Goal: Task Accomplishment & Management: Manage account settings

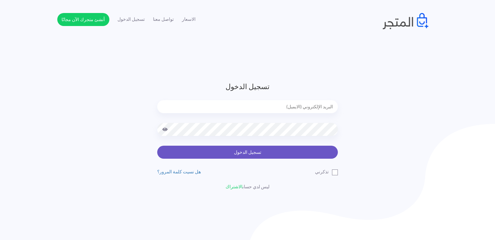
type input "[EMAIL_ADDRESS][DOMAIN_NAME]"
click at [244, 153] on button "تسجيل الدخول" at bounding box center [247, 152] width 181 height 13
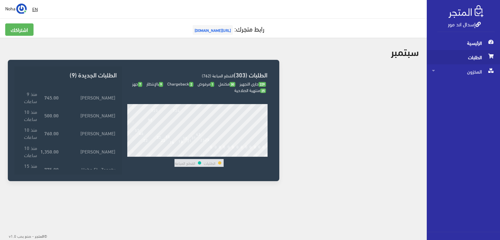
click at [470, 58] on span "الطلبات" at bounding box center [463, 57] width 63 height 14
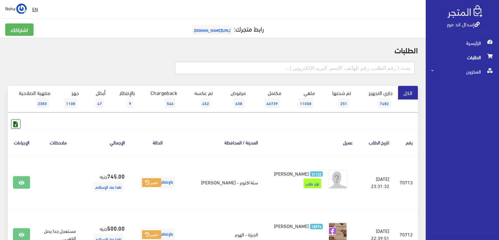
click at [298, 65] on input "text" at bounding box center [295, 68] width 240 height 12
type input "70707"
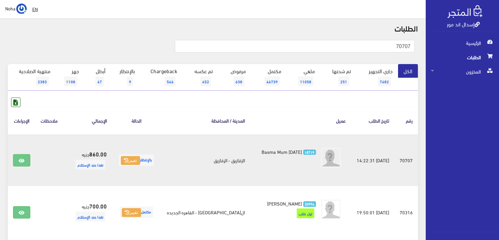
scroll to position [33, 0]
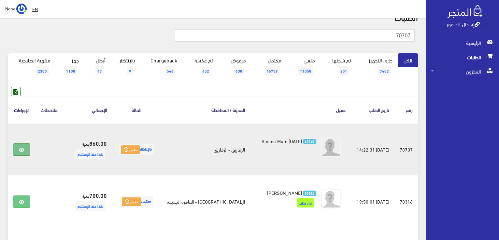
click at [22, 149] on icon at bounding box center [22, 150] width 6 height 5
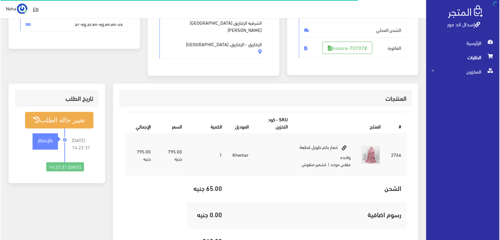
scroll to position [130, 0]
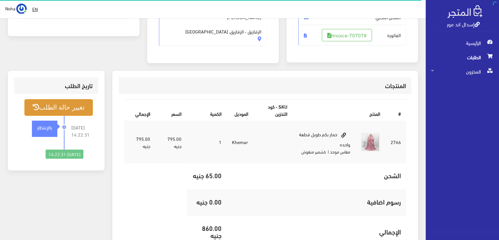
click at [67, 103] on button "تغيير حالة الطلب" at bounding box center [58, 107] width 68 height 17
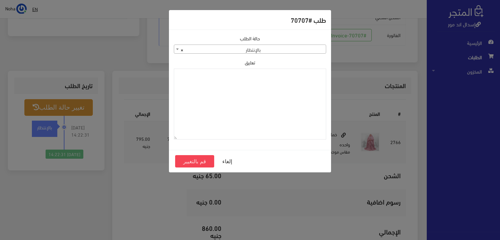
click at [177, 49] on b at bounding box center [177, 50] width 3 height 2
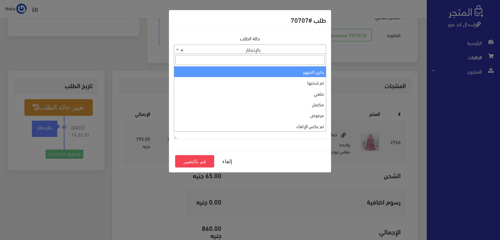
select select "1"
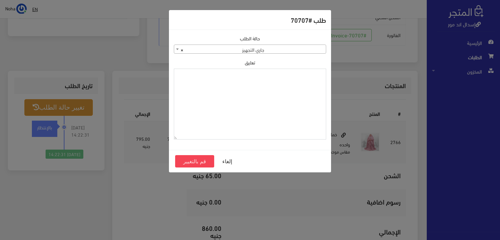
click at [279, 82] on textarea "تعليق" at bounding box center [250, 104] width 152 height 71
drag, startPoint x: 302, startPoint y: 74, endPoint x: 328, endPoint y: 76, distance: 26.4
click at [328, 76] on div "حالة الطلب جاري التجهيز تم شحنها ملغي مكتمل مرفوض تم عكس الإلغاء فشل تم رد المب…" at bounding box center [250, 90] width 160 height 110
type textarea "1123997"
click at [208, 162] on button "قم بالتغيير" at bounding box center [194, 161] width 39 height 12
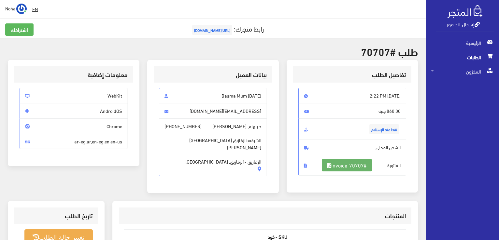
click at [349, 165] on link "#Invoice-70707" at bounding box center [347, 165] width 50 height 12
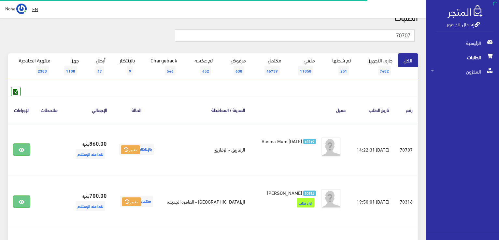
scroll to position [33, 0]
click at [289, 35] on input "70707" at bounding box center [295, 35] width 240 height 12
type input "7"
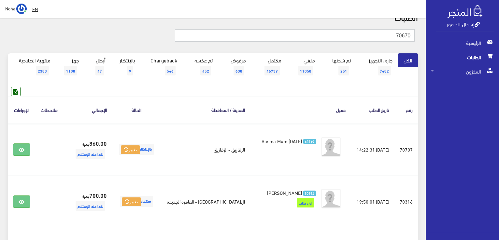
type input "70670"
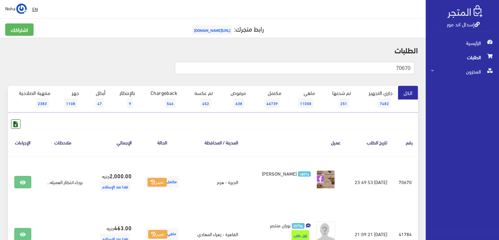
click at [269, 66] on input "70670" at bounding box center [295, 68] width 240 height 12
click at [126, 98] on link "بالإنتظار 9" at bounding box center [125, 99] width 29 height 27
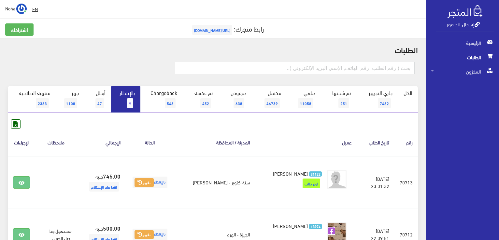
click at [129, 99] on span "9" at bounding box center [130, 103] width 6 height 10
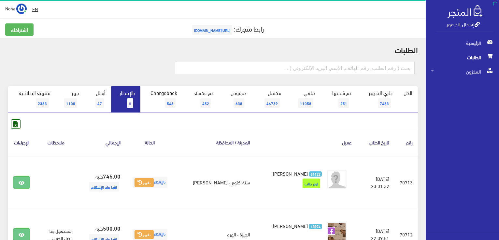
scroll to position [65, 0]
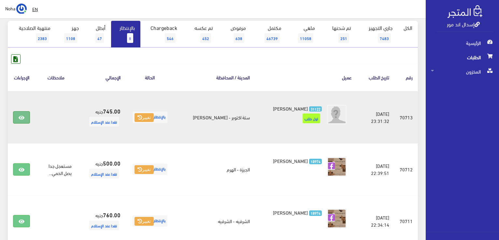
click at [19, 117] on icon at bounding box center [22, 117] width 6 height 5
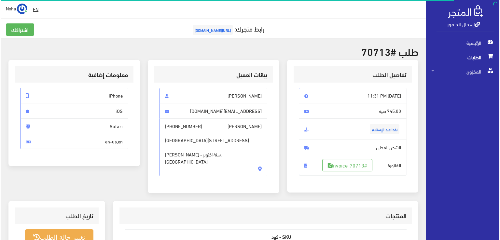
scroll to position [98, 0]
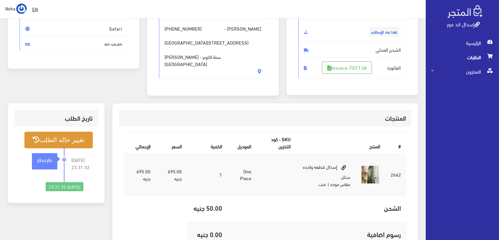
click at [64, 139] on button "تغيير حالة الطلب" at bounding box center [58, 140] width 68 height 17
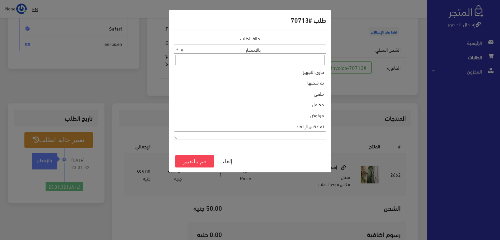
click at [176, 50] on span at bounding box center [177, 49] width 7 height 8
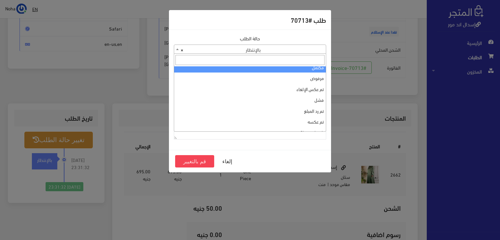
scroll to position [0, 0]
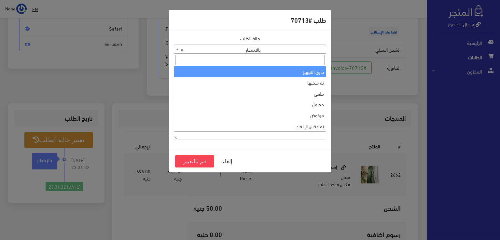
select select "1"
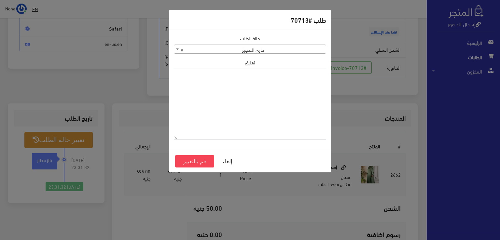
paste textarea "1123997"
type textarea "1123997"
click at [192, 162] on button "قم بالتغيير" at bounding box center [194, 161] width 39 height 12
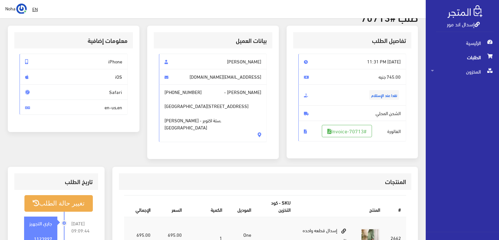
scroll to position [98, 0]
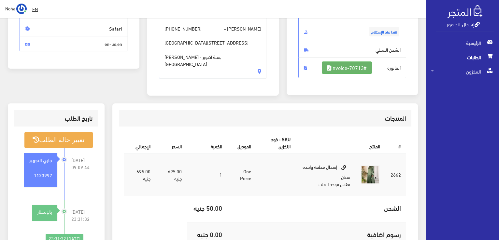
click at [347, 66] on link "#Invoice-70713" at bounding box center [347, 68] width 50 height 12
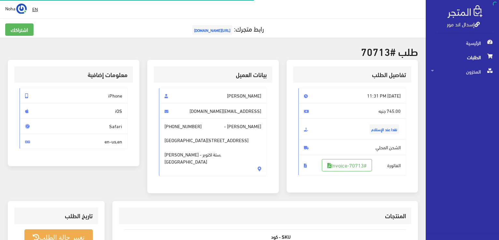
scroll to position [93, 0]
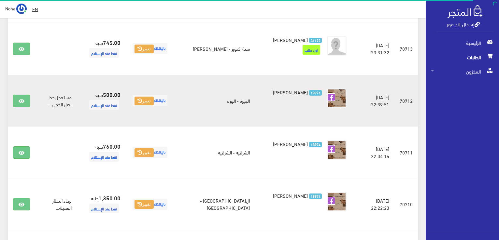
scroll to position [163, 0]
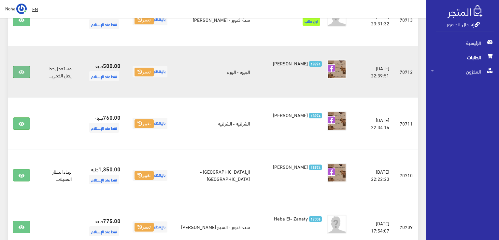
click at [23, 71] on icon at bounding box center [22, 72] width 6 height 5
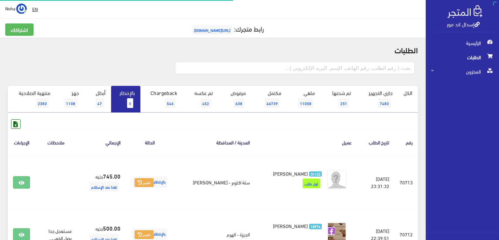
scroll to position [163, 0]
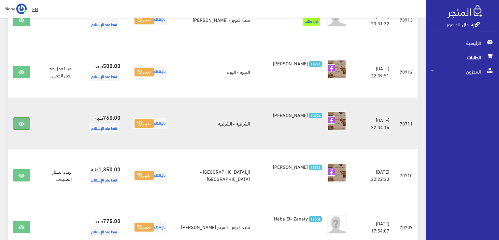
click at [21, 121] on icon at bounding box center [22, 123] width 6 height 5
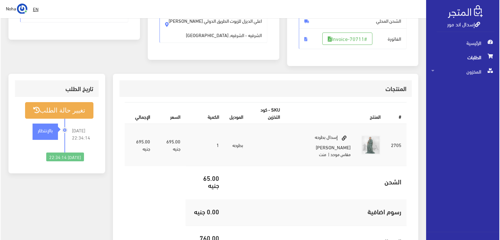
scroll to position [130, 0]
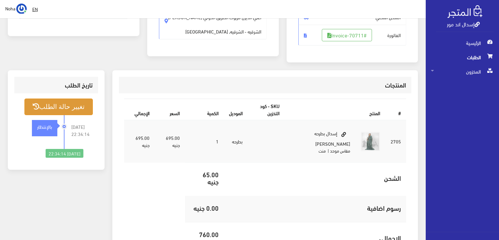
click at [54, 106] on button "تغيير حالة الطلب" at bounding box center [58, 107] width 68 height 17
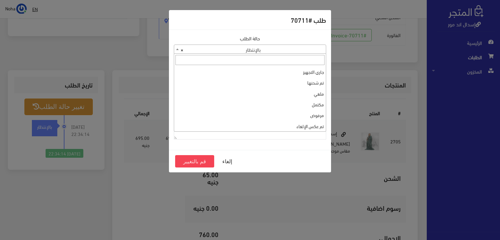
click at [177, 49] on b at bounding box center [177, 50] width 3 height 2
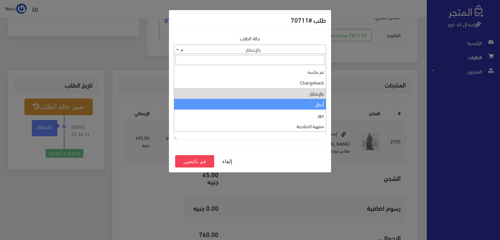
scroll to position [0, 0]
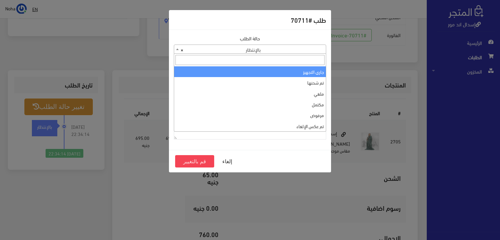
select select "1"
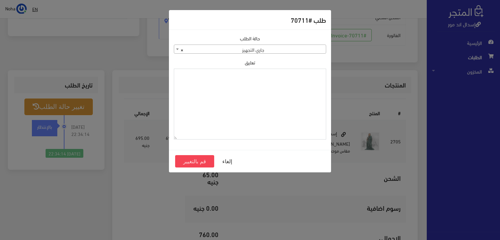
paste textarea "1123997"
type textarea "1123997"
click at [202, 162] on button "قم بالتغيير" at bounding box center [194, 161] width 39 height 12
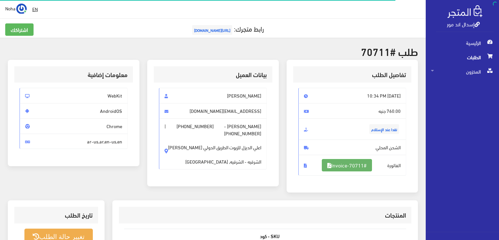
click at [359, 167] on link "#Invoice-70711" at bounding box center [347, 165] width 50 height 12
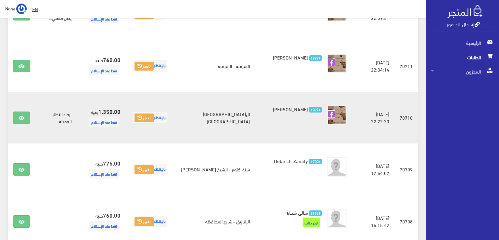
scroll to position [228, 0]
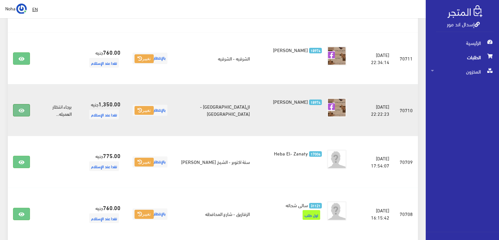
click at [23, 109] on icon at bounding box center [22, 110] width 6 height 5
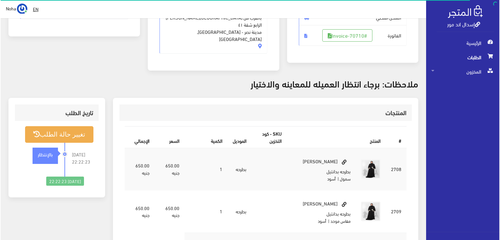
scroll to position [130, 0]
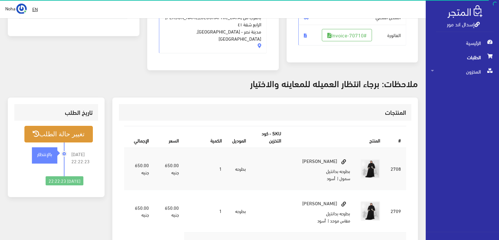
click at [59, 126] on button "تغيير حالة الطلب" at bounding box center [58, 134] width 68 height 17
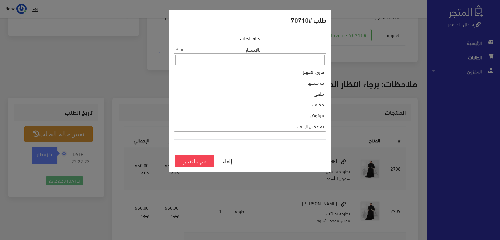
click at [178, 49] on b at bounding box center [177, 50] width 3 height 2
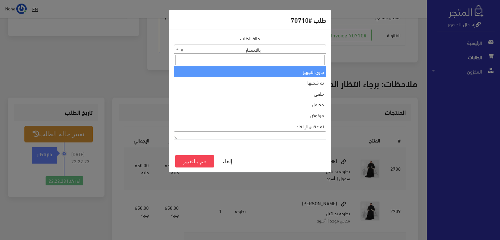
select select "1"
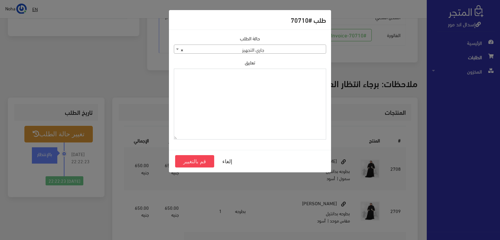
paste textarea "1123997"
type textarea "1123997"
click at [198, 162] on button "قم بالتغيير" at bounding box center [194, 161] width 39 height 12
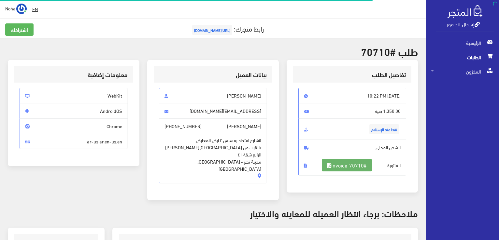
click at [352, 164] on link "#Invoice-70710" at bounding box center [347, 165] width 50 height 12
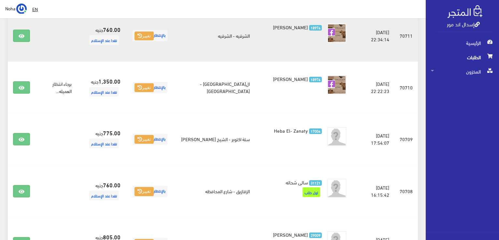
scroll to position [293, 0]
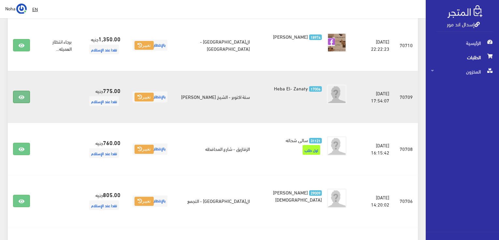
click at [22, 97] on icon at bounding box center [22, 97] width 6 height 5
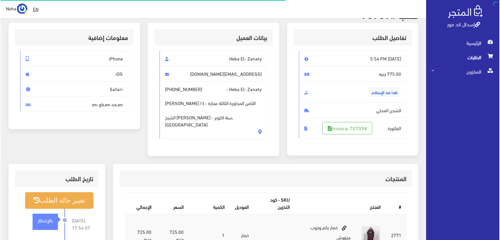
scroll to position [98, 0]
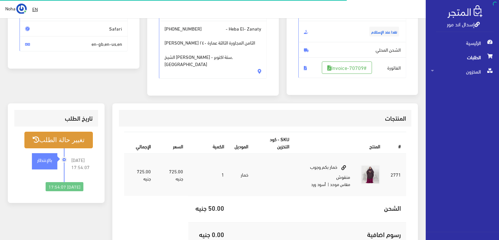
click at [68, 139] on button "تغيير حالة الطلب" at bounding box center [58, 140] width 68 height 17
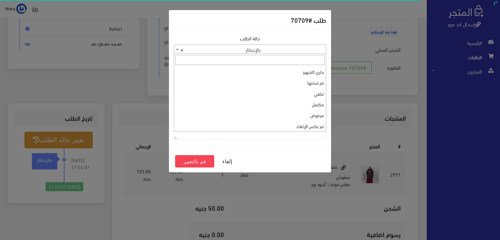
click at [177, 49] on b at bounding box center [177, 50] width 3 height 2
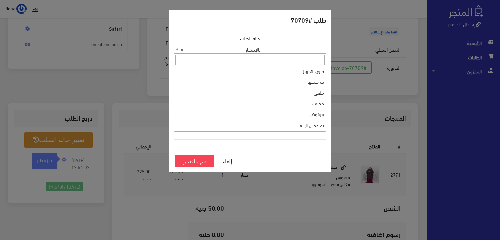
scroll to position [0, 0]
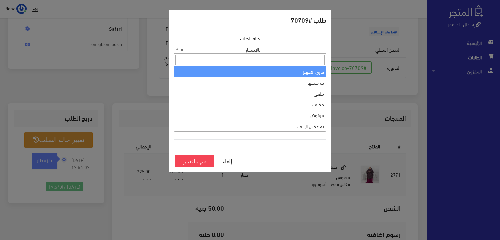
select select "1"
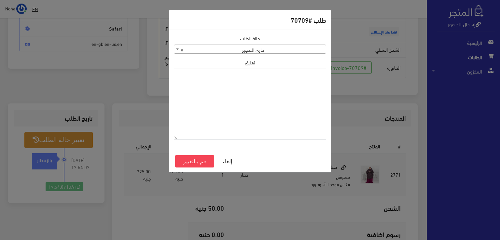
paste textarea "1123997"
type textarea "1123997"
click at [203, 159] on button "قم بالتغيير" at bounding box center [194, 161] width 39 height 12
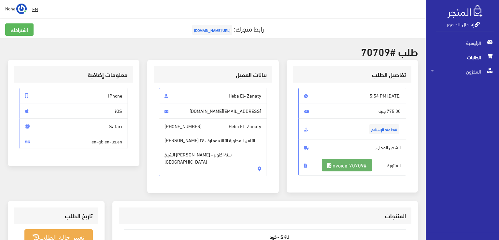
click at [350, 165] on link "#Invoice-70709" at bounding box center [347, 165] width 50 height 12
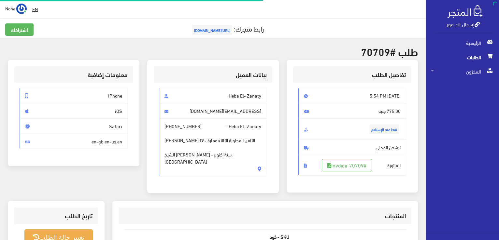
scroll to position [93, 0]
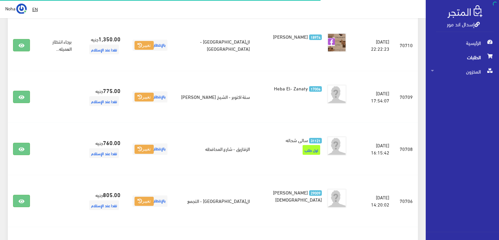
scroll to position [293, 0]
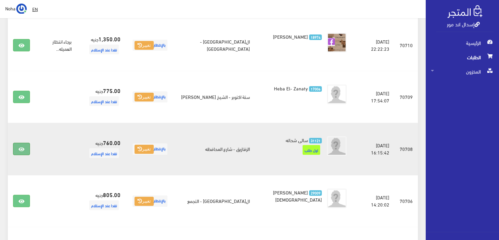
click at [22, 148] on icon at bounding box center [22, 149] width 6 height 5
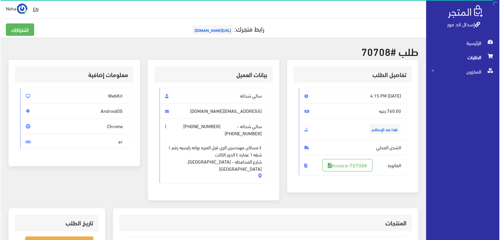
scroll to position [65, 0]
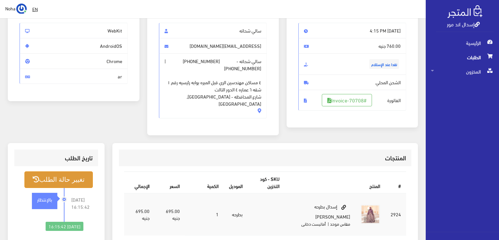
click at [69, 172] on button "تغيير حالة الطلب" at bounding box center [58, 180] width 68 height 17
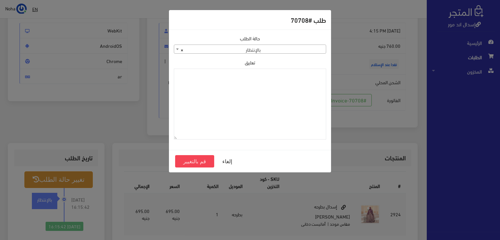
click at [177, 47] on span at bounding box center [177, 49] width 7 height 8
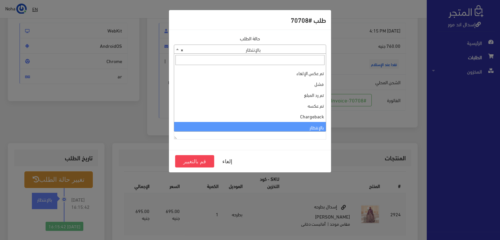
scroll to position [0, 0]
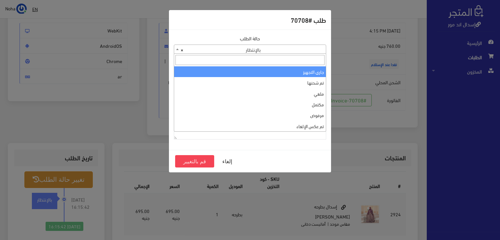
select select "1"
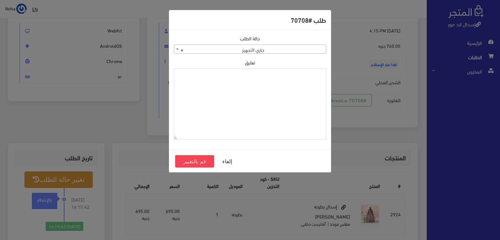
paste textarea "1123997"
type textarea "1123997"
click at [204, 159] on button "قم بالتغيير" at bounding box center [194, 161] width 39 height 12
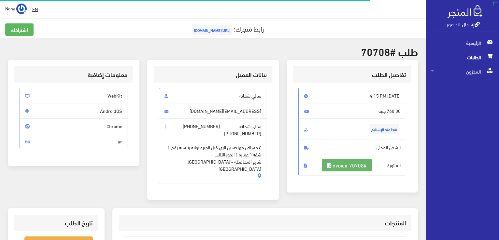
click at [351, 164] on link "#Invoice-70708" at bounding box center [347, 165] width 50 height 12
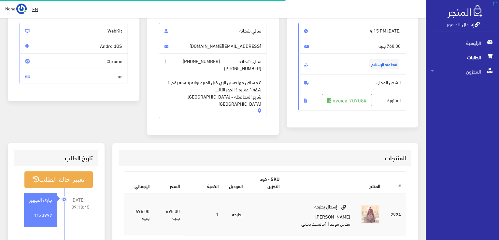
scroll to position [65, 0]
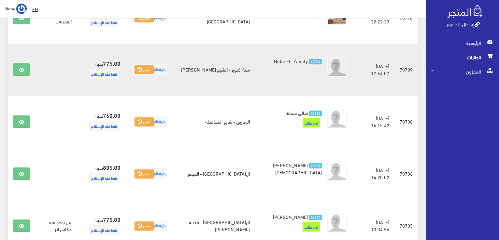
scroll to position [358, 0]
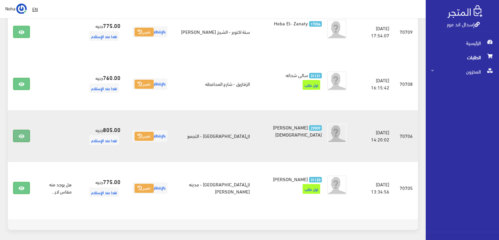
click at [21, 136] on icon at bounding box center [22, 136] width 6 height 5
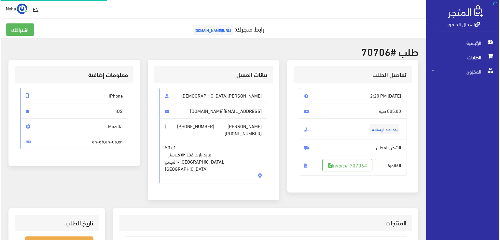
scroll to position [98, 0]
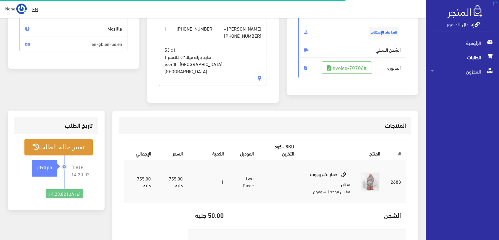
click at [75, 139] on button "تغيير حالة الطلب" at bounding box center [58, 147] width 68 height 17
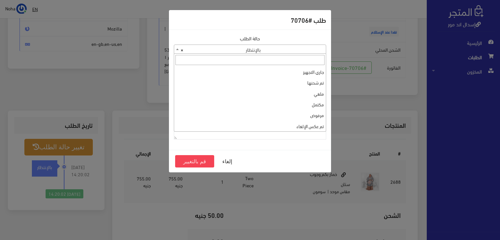
click at [176, 51] on span at bounding box center [177, 49] width 7 height 8
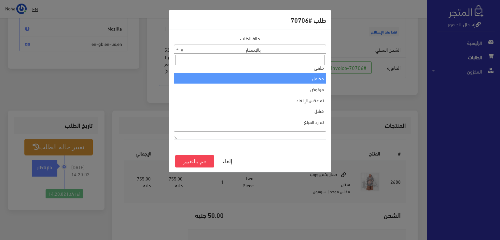
scroll to position [0, 0]
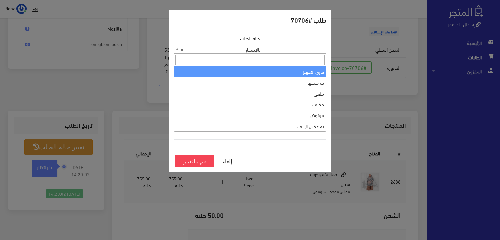
select select "1"
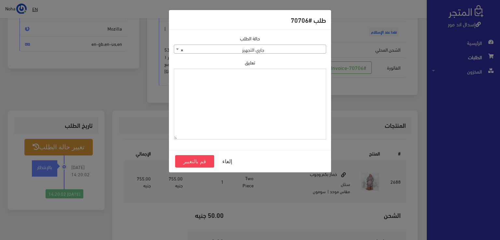
paste textarea "1123997"
type textarea "1123997"
click at [190, 162] on button "قم بالتغيير" at bounding box center [194, 161] width 39 height 12
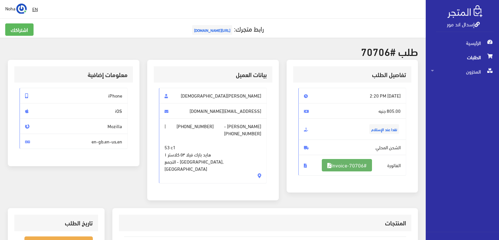
click at [347, 166] on link "#Invoice-70706" at bounding box center [347, 165] width 50 height 12
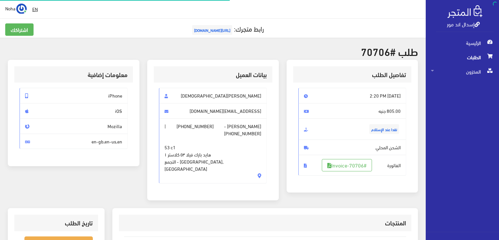
scroll to position [93, 0]
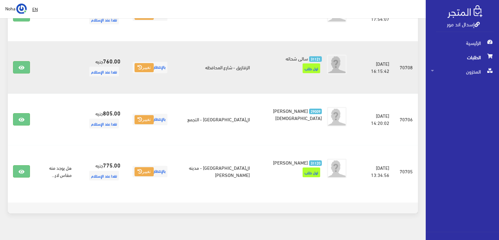
scroll to position [384, 0]
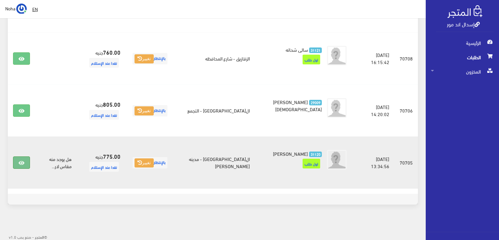
click at [22, 162] on icon at bounding box center [22, 163] width 6 height 5
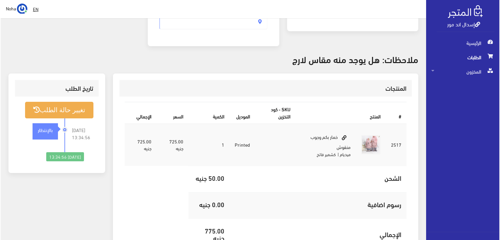
scroll to position [163, 0]
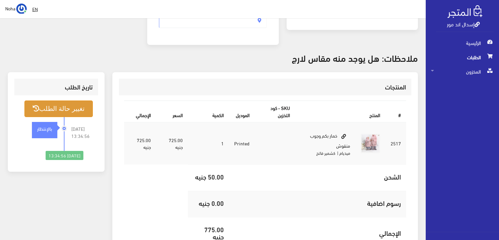
click at [82, 101] on button "تغيير حالة الطلب" at bounding box center [58, 109] width 68 height 17
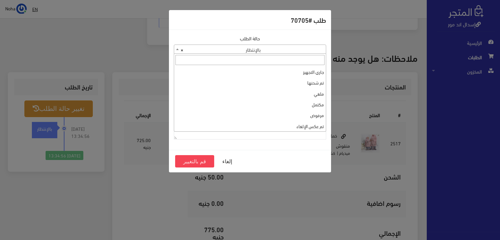
click at [176, 49] on b at bounding box center [177, 50] width 3 height 2
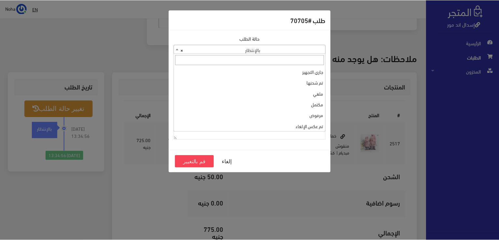
scroll to position [87, 0]
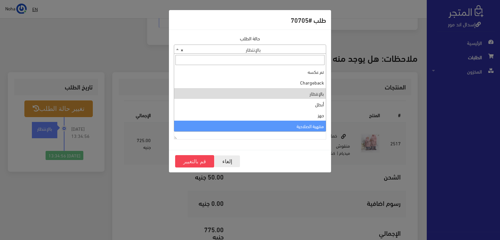
click at [228, 161] on button "إلغاء" at bounding box center [227, 161] width 26 height 12
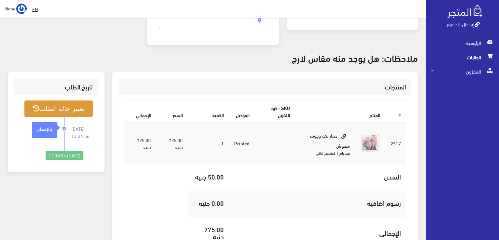
click at [464, 24] on link "إسدال اند مور" at bounding box center [463, 23] width 33 height 9
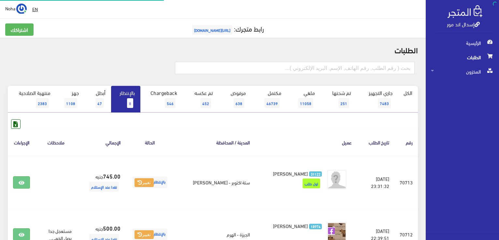
scroll to position [384, 0]
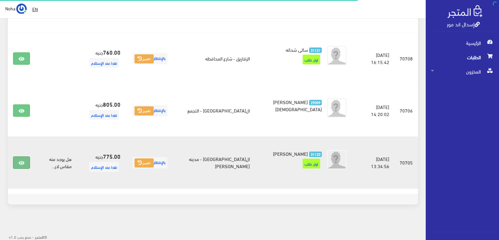
click at [22, 161] on icon at bounding box center [22, 163] width 6 height 5
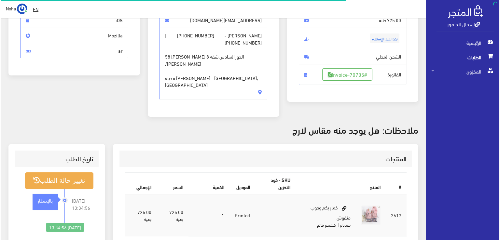
scroll to position [98, 0]
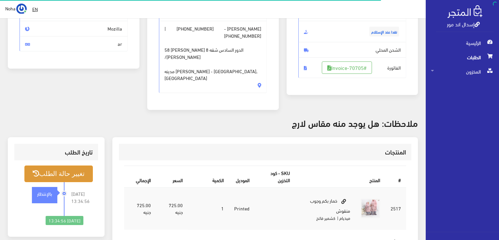
click at [67, 166] on button "تغيير حالة الطلب" at bounding box center [58, 174] width 68 height 17
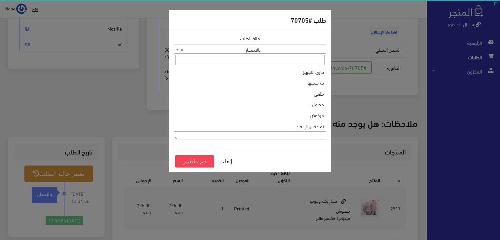
click at [176, 50] on b at bounding box center [177, 50] width 3 height 2
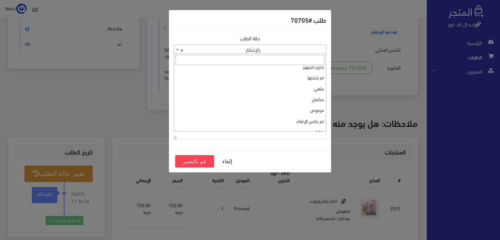
scroll to position [0, 0]
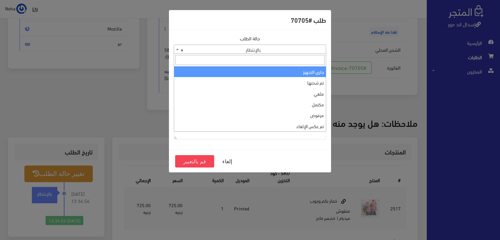
select select "1"
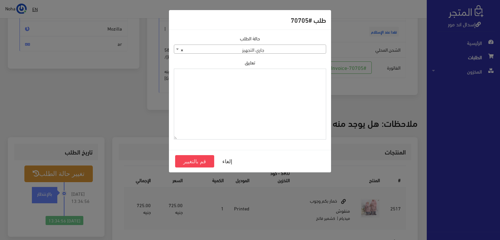
paste textarea "1123997"
type textarea "1123997"
click at [201, 162] on button "قم بالتغيير" at bounding box center [194, 161] width 39 height 12
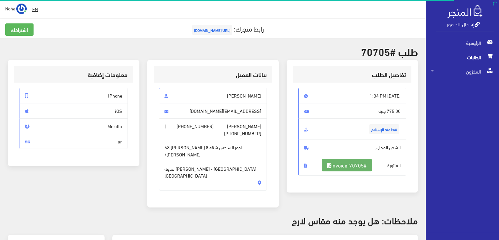
click at [354, 164] on link "#Invoice-70705" at bounding box center [347, 165] width 50 height 12
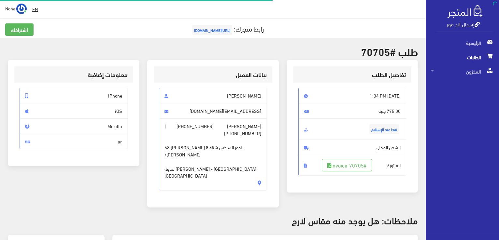
scroll to position [93, 0]
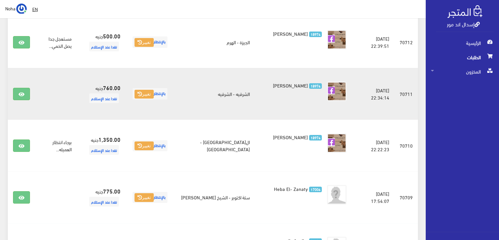
scroll to position [195, 0]
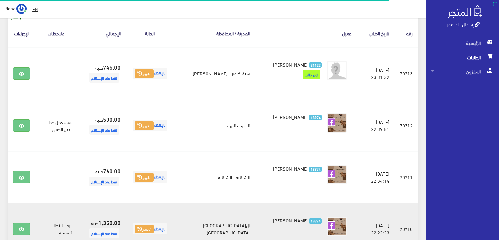
scroll to position [98, 0]
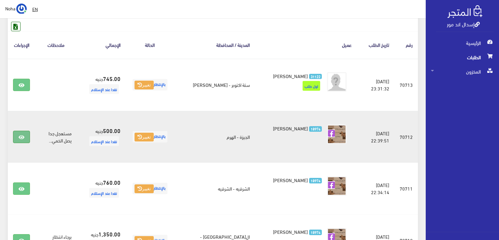
click at [19, 136] on icon at bounding box center [22, 137] width 6 height 5
